Goal: Task Accomplishment & Management: Manage account settings

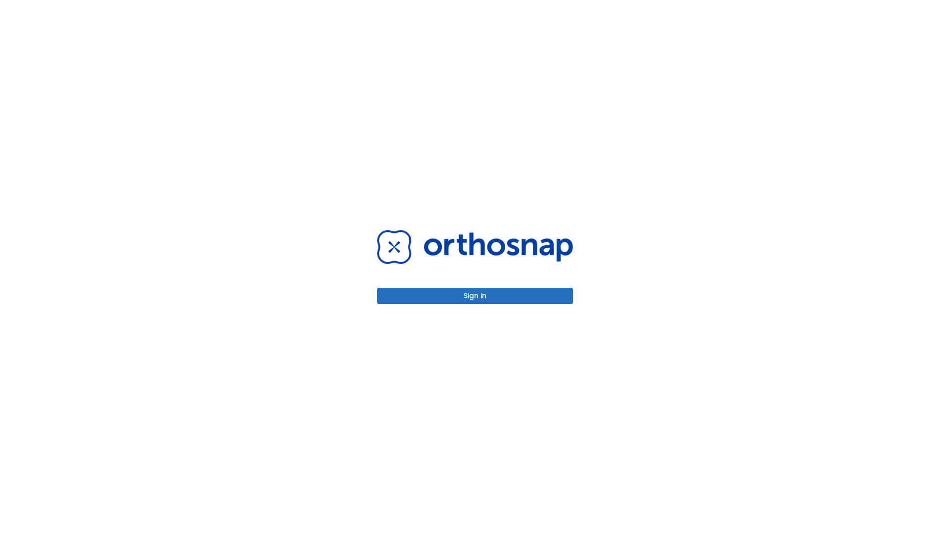
click at [475, 296] on button "Sign in" at bounding box center [475, 296] width 196 height 16
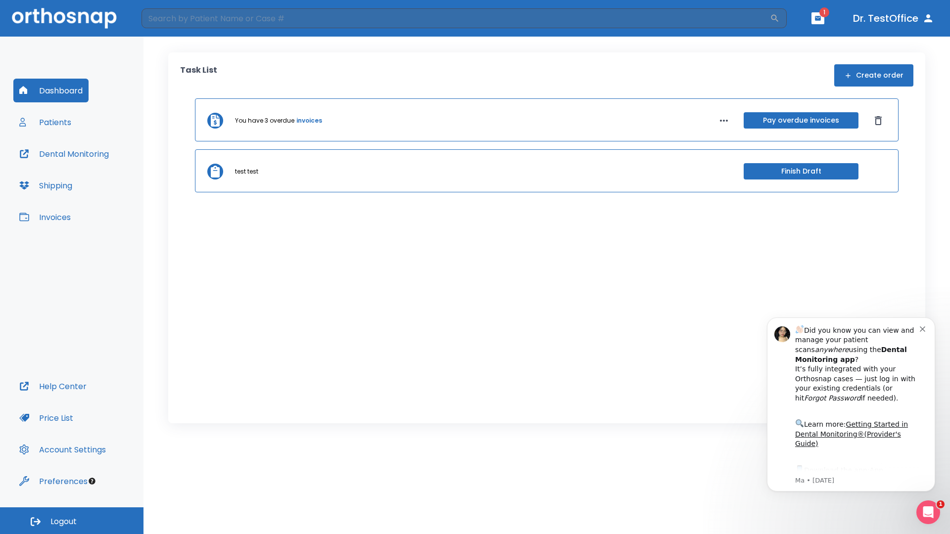
click at [72, 521] on span "Logout" at bounding box center [63, 521] width 26 height 11
